Goal: Task Accomplishment & Management: Complete application form

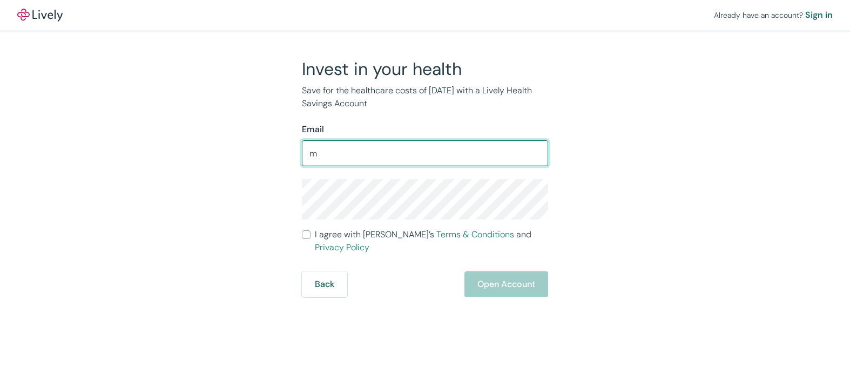
type input "[EMAIL_ADDRESS][DOMAIN_NAME]"
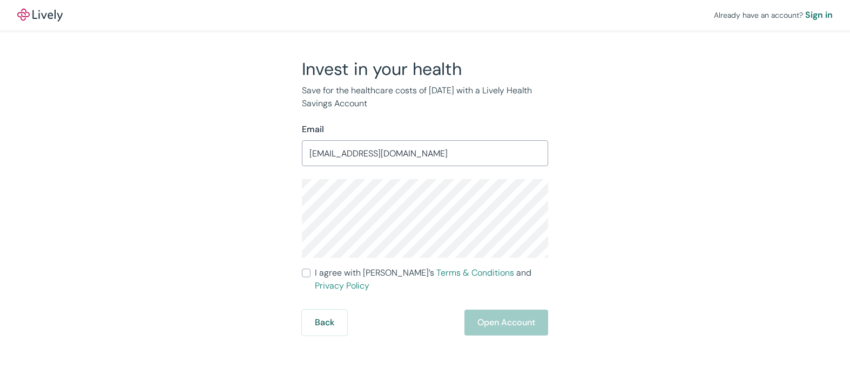
click at [411, 342] on div "Already have an account? Sign in Invest in your health Save for the healthcare …" at bounding box center [425, 195] width 850 height 390
click at [309, 272] on input "I agree with Lively’s Terms & Conditions and Privacy Policy" at bounding box center [306, 273] width 9 height 9
checkbox input "true"
click at [500, 316] on button "Open Account" at bounding box center [506, 323] width 84 height 26
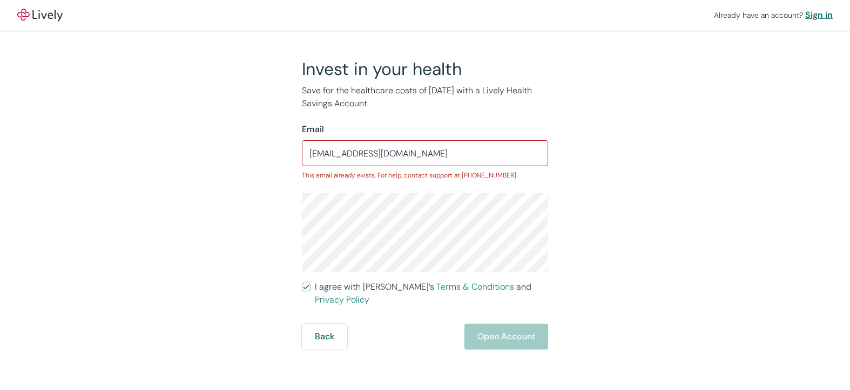
click at [814, 15] on div "Sign in" at bounding box center [819, 15] width 28 height 13
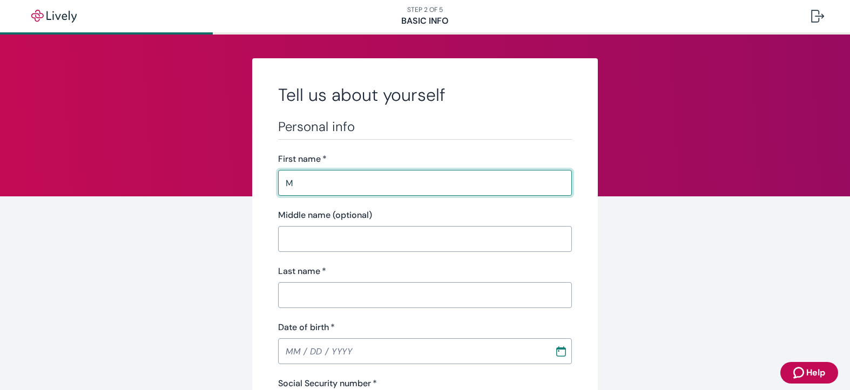
type input "Michael"
type input "J"
type input "Stains"
type input "218-84-2408"
type input "(301) 331-9680"
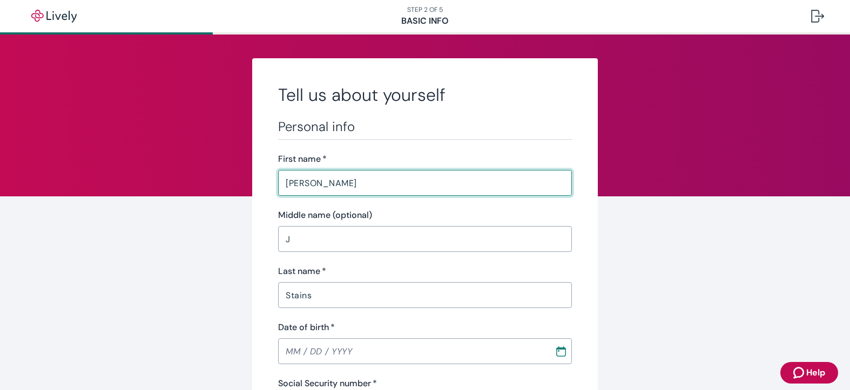
type input "11502 Dam Number 5 Road"
type input "Clear Spring"
type input "MD"
type input "21722"
click at [292, 238] on input "J" at bounding box center [425, 239] width 294 height 22
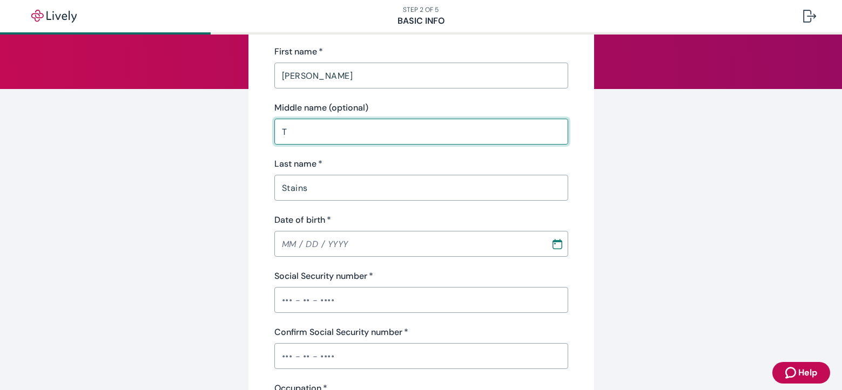
scroll to position [108, 0]
type input "T"
click at [279, 245] on input "MM / DD / YYYY" at bounding box center [408, 244] width 269 height 22
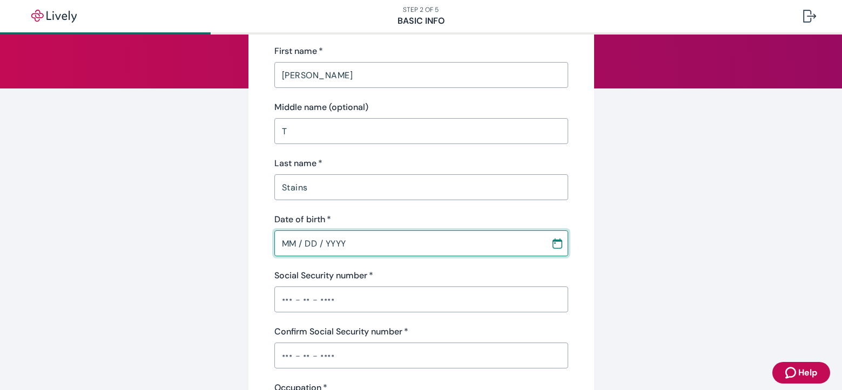
click at [280, 247] on input "MM / DD / YYYY" at bounding box center [408, 244] width 269 height 22
click at [282, 245] on input "MM / DD / YYYY" at bounding box center [408, 244] width 269 height 22
click at [280, 244] on input "MM / DD / YYYY" at bounding box center [408, 244] width 269 height 22
click at [346, 246] on input "07 / 19 / 0062" at bounding box center [408, 244] width 269 height 22
type input "07 / 19 / 1962"
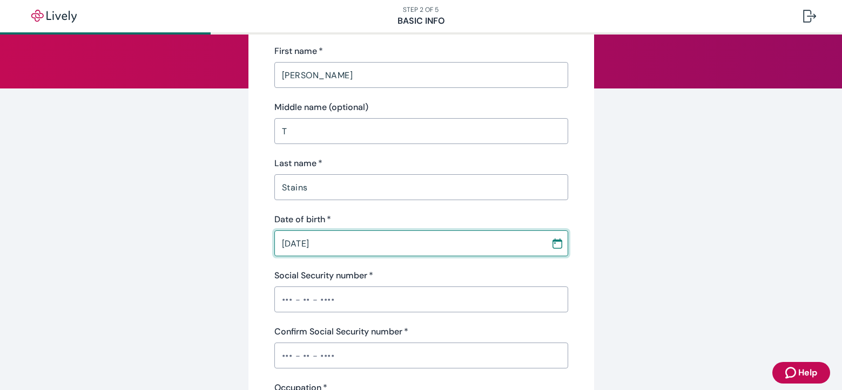
click at [303, 303] on input "Social Security number   *" at bounding box center [421, 300] width 294 height 22
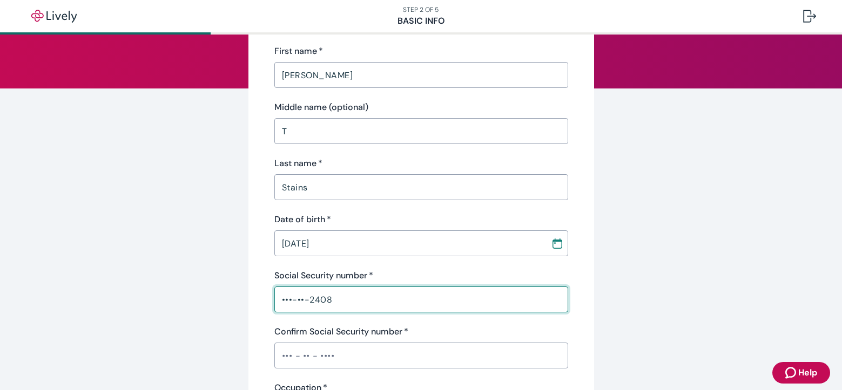
type input "•••-••-2408"
click at [278, 355] on input "Confirm Social Security number   *" at bounding box center [421, 356] width 294 height 22
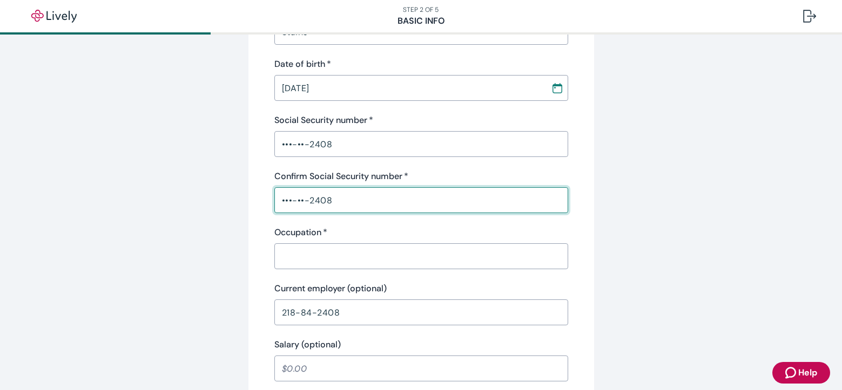
scroll to position [270, 0]
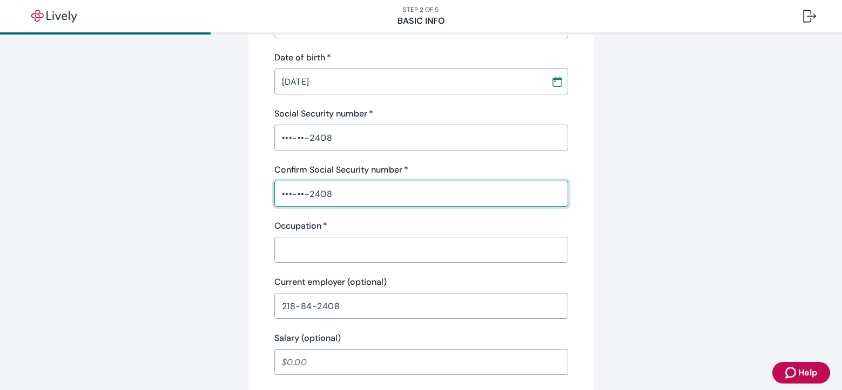
type input "•••-••-2408"
click at [359, 254] on input "Occupation   *" at bounding box center [421, 250] width 294 height 22
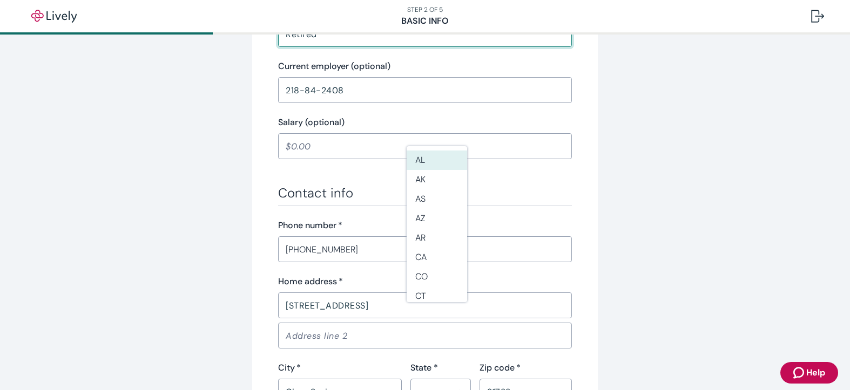
scroll to position [594, 0]
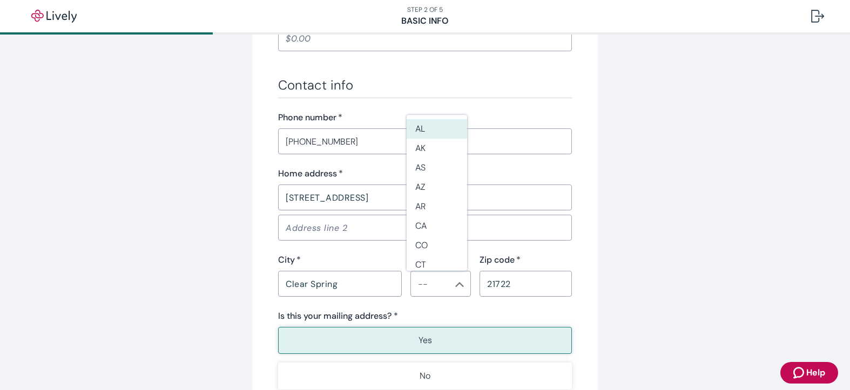
type input "Retired"
click at [431, 289] on input "State *" at bounding box center [432, 283] width 36 height 15
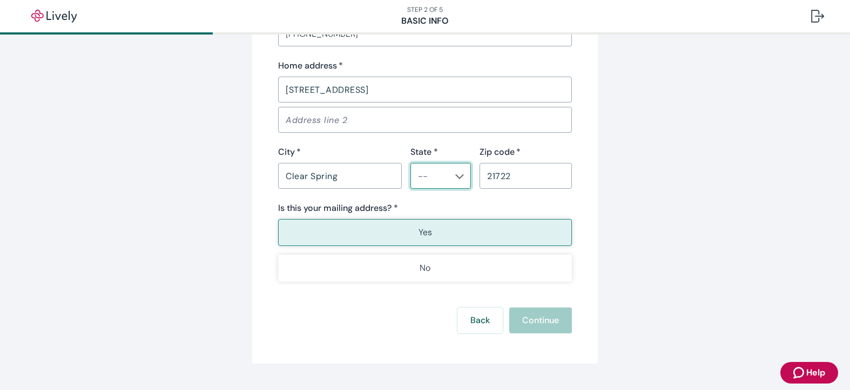
click at [456, 179] on icon "Chevron icon" at bounding box center [460, 176] width 9 height 5
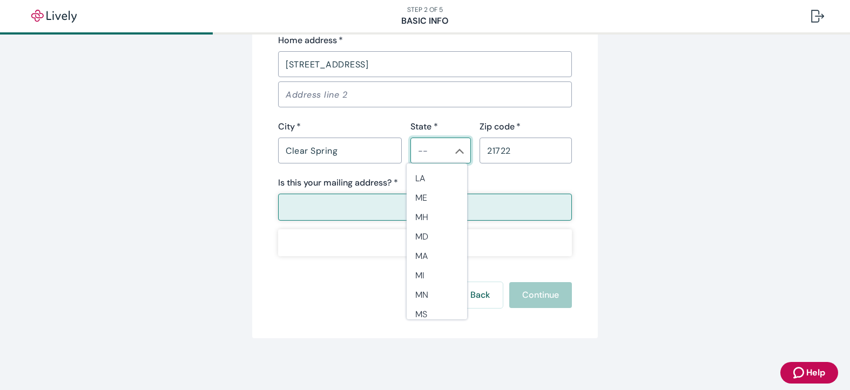
scroll to position [432, 0]
click at [428, 209] on li "MD" at bounding box center [437, 211] width 60 height 19
type input "MD"
click at [350, 203] on button "Yes" at bounding box center [425, 207] width 294 height 27
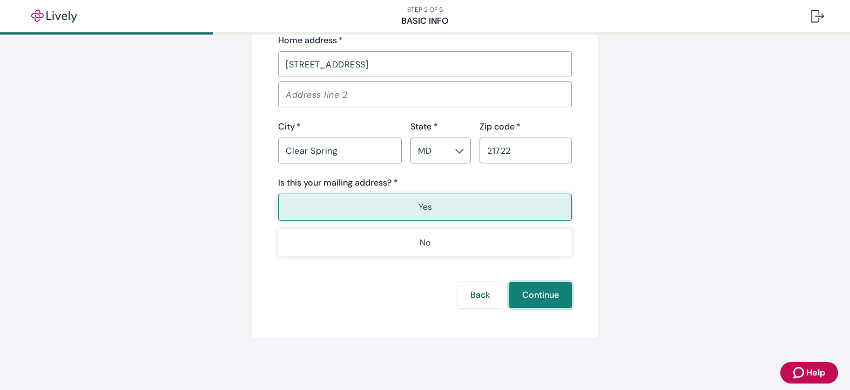
click at [536, 290] on button "Continue" at bounding box center [540, 295] width 63 height 26
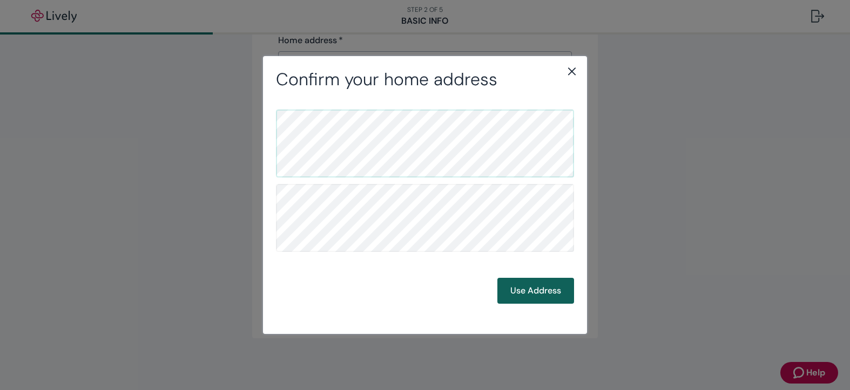
click at [527, 293] on button "Use Address" at bounding box center [535, 291] width 77 height 26
click at [524, 290] on button "Use Address" at bounding box center [535, 291] width 77 height 26
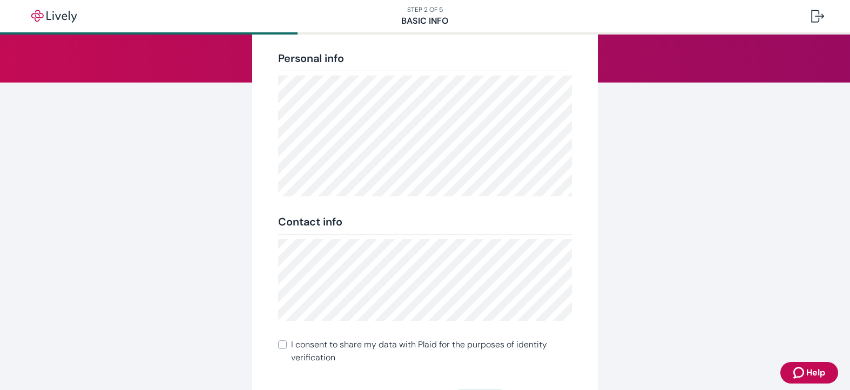
scroll to position [222, 0]
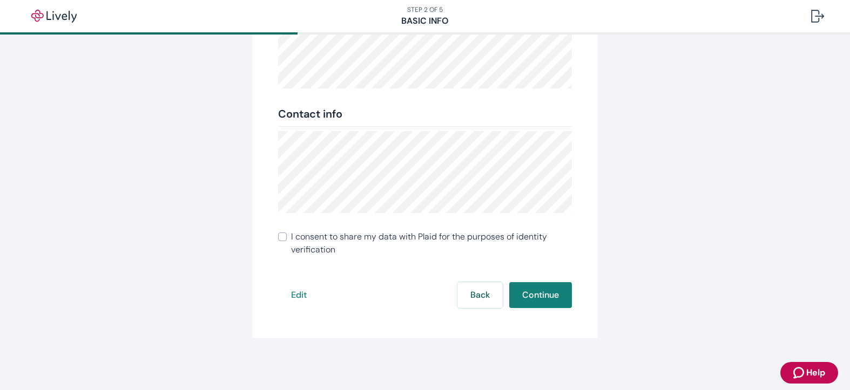
click at [278, 238] on input "I consent to share my data with Plaid for the purposes of identity verification" at bounding box center [282, 237] width 9 height 9
checkbox input "true"
click at [528, 300] on button "Continue" at bounding box center [540, 295] width 63 height 26
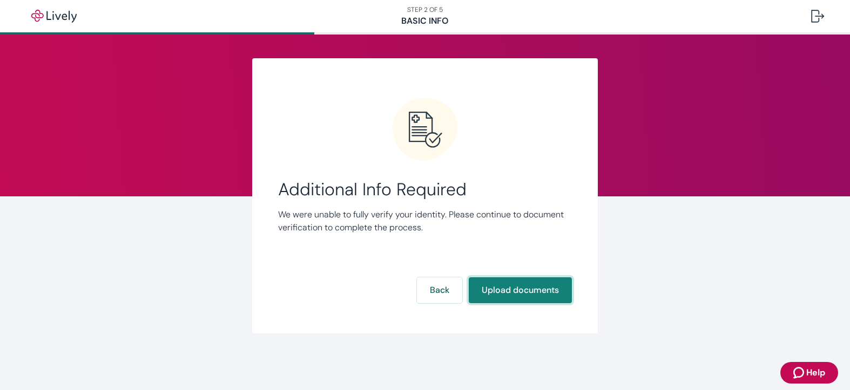
click at [503, 296] on button "Upload documents" at bounding box center [520, 291] width 103 height 26
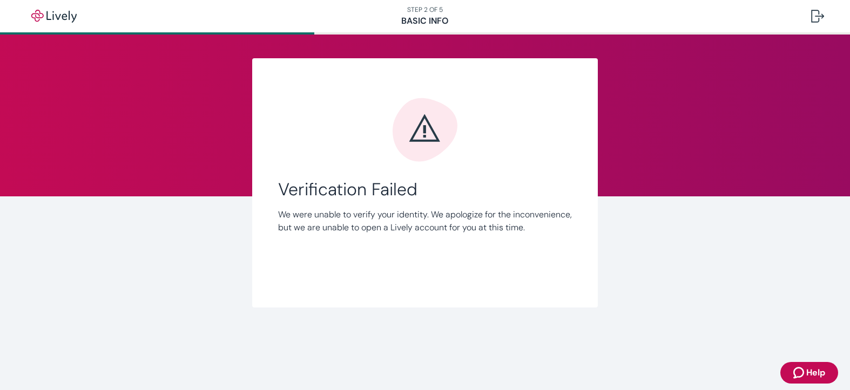
drag, startPoint x: 809, startPoint y: 371, endPoint x: 380, endPoint y: 279, distance: 439.6
click at [802, 373] on button "Help" at bounding box center [809, 373] width 58 height 22
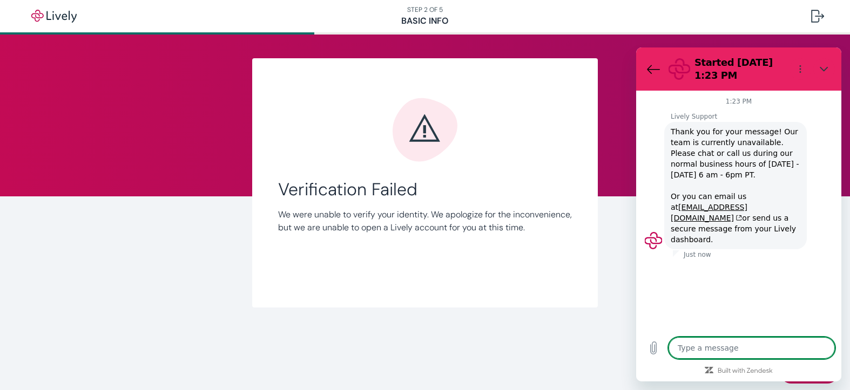
type textarea "x"
